Goal: Task Accomplishment & Management: Manage account settings

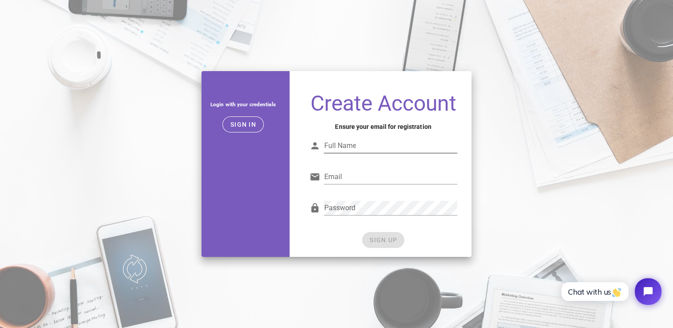
click at [339, 145] on input "Full Name" at bounding box center [390, 146] width 133 height 14
type input "rutujrox@gmail.com"
click at [397, 149] on input "rutujrox@gmail.com" at bounding box center [390, 146] width 133 height 14
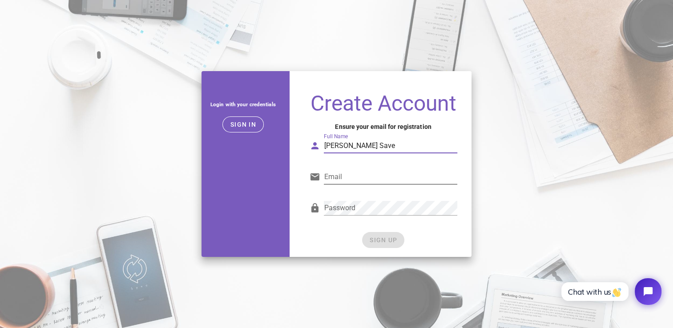
type input "Rutuj Save"
click at [372, 175] on input "Email" at bounding box center [390, 177] width 133 height 14
paste input "rutujrox@gmail.com"
type input "rutujrox@gmail.com"
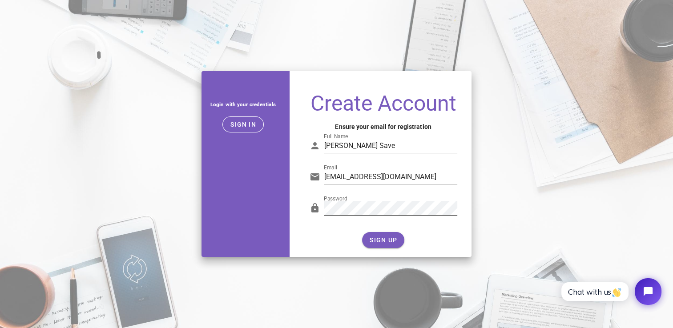
click at [428, 216] on div "Password" at bounding box center [390, 213] width 133 height 24
click at [389, 237] on span "SIGN UP" at bounding box center [383, 240] width 28 height 7
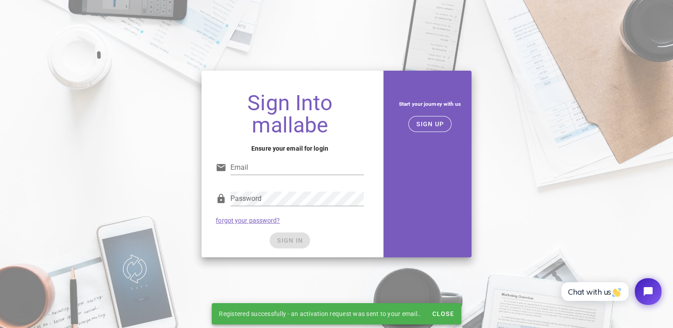
type input "rutujrox@gmail.com"
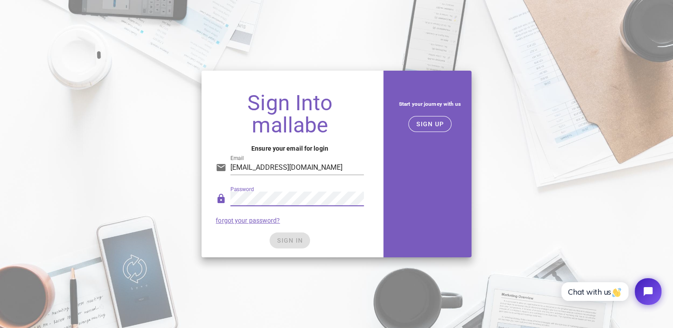
click at [332, 224] on div "Password forgot your password?" at bounding box center [289, 207] width 158 height 46
click at [200, 208] on div "Sign Into mallabe Ensure your email for login Email rutujrox@gmail.com Password…" at bounding box center [336, 163] width 280 height 197
click at [292, 243] on div "SIGN IN" at bounding box center [290, 241] width 148 height 16
click at [297, 168] on input "rutujrox@gmail.com" at bounding box center [296, 167] width 133 height 14
click at [206, 180] on div "Sign Into mallabe Ensure your email for login Email rutujrox@gmail.com Password…" at bounding box center [289, 171] width 176 height 172
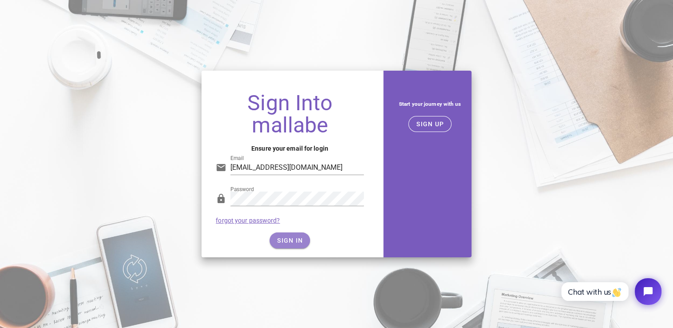
click at [284, 241] on span "SIGN IN" at bounding box center [290, 240] width 26 height 7
click at [294, 240] on span "SIGN IN" at bounding box center [290, 240] width 26 height 7
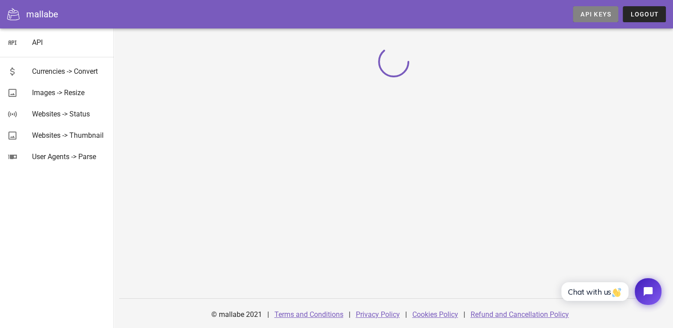
click at [587, 12] on span "API Keys" at bounding box center [595, 14] width 31 height 7
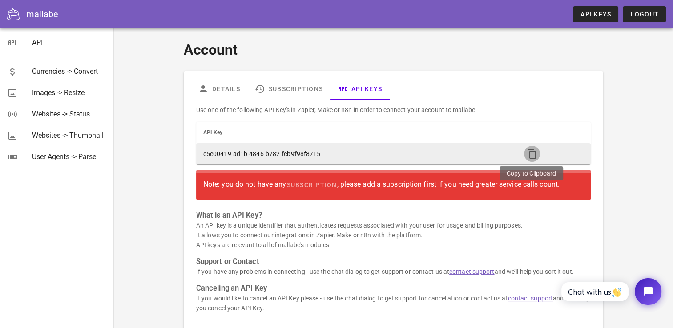
click at [526, 152] on icon "button" at bounding box center [531, 153] width 11 height 11
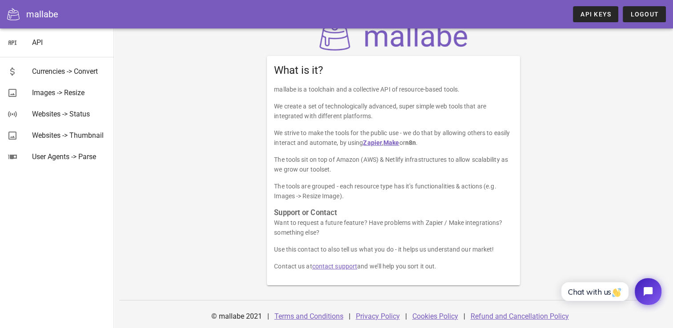
scroll to position [14, 0]
